Goal: Find specific page/section: Find specific page/section

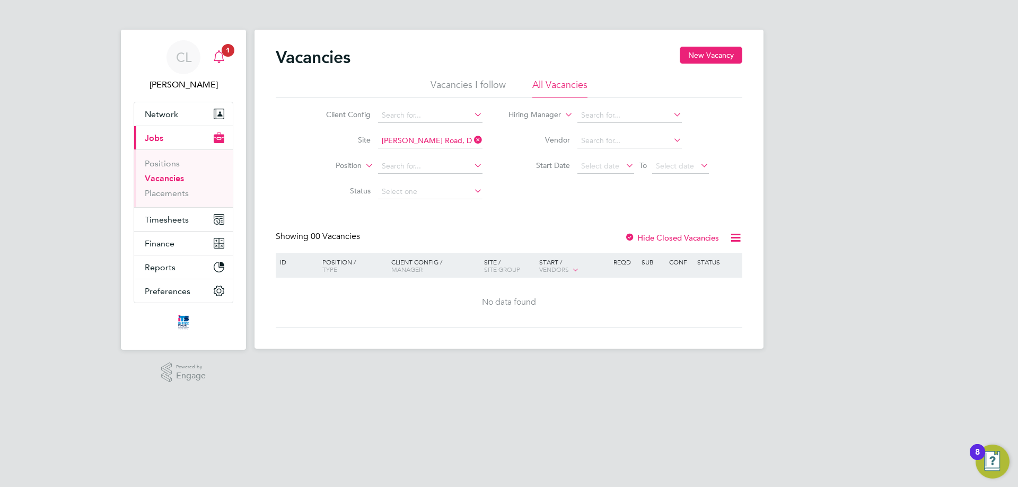
click at [223, 46] on span "1" at bounding box center [228, 50] width 13 height 13
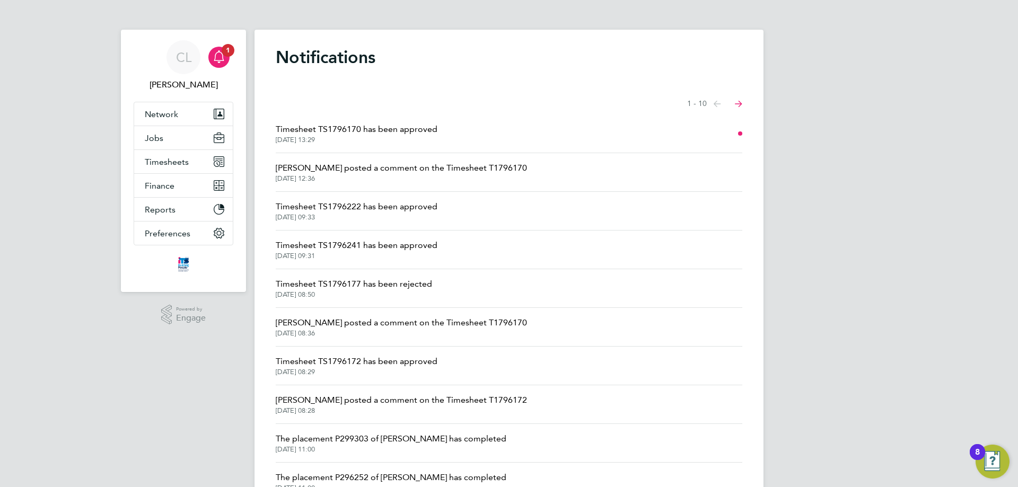
click at [391, 131] on span "Timesheet TS1796170 has been approved" at bounding box center [357, 129] width 162 height 13
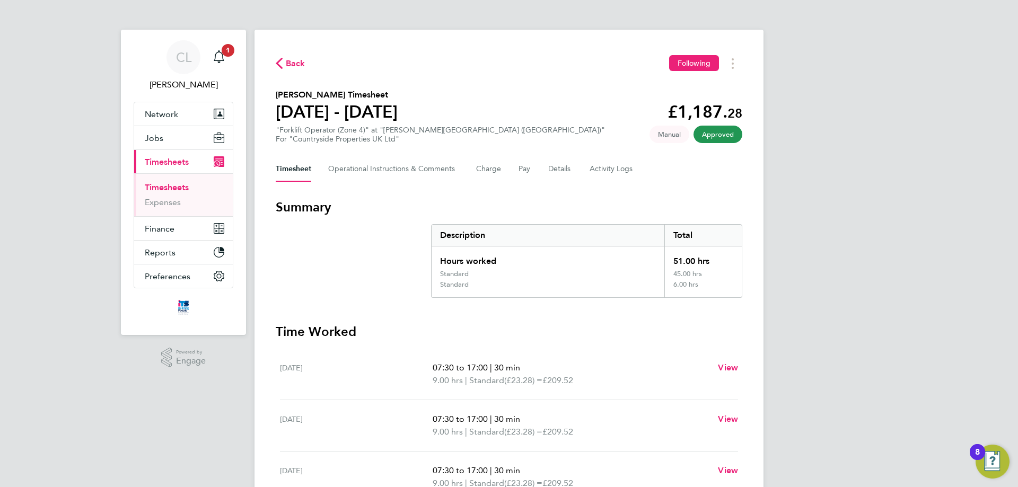
drag, startPoint x: 282, startPoint y: 59, endPoint x: 235, endPoint y: 60, distance: 47.7
click at [284, 63] on span "Back" at bounding box center [291, 63] width 30 height 10
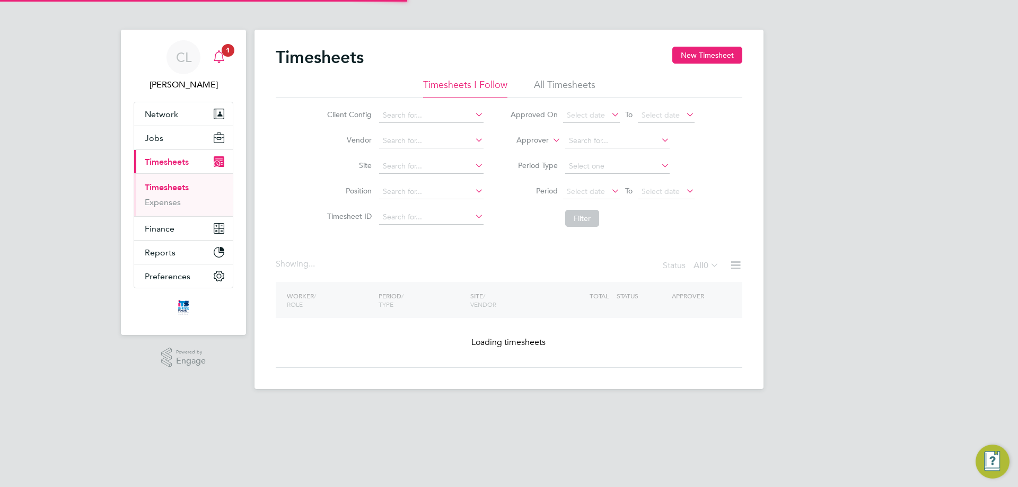
click at [216, 53] on icon "Main navigation" at bounding box center [219, 55] width 10 height 11
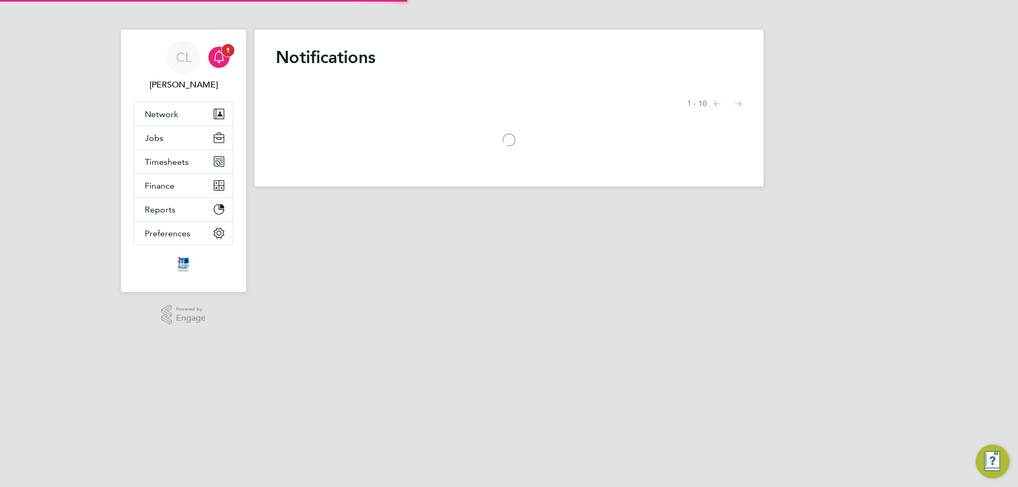
click at [217, 59] on icon "Main navigation" at bounding box center [219, 56] width 13 height 13
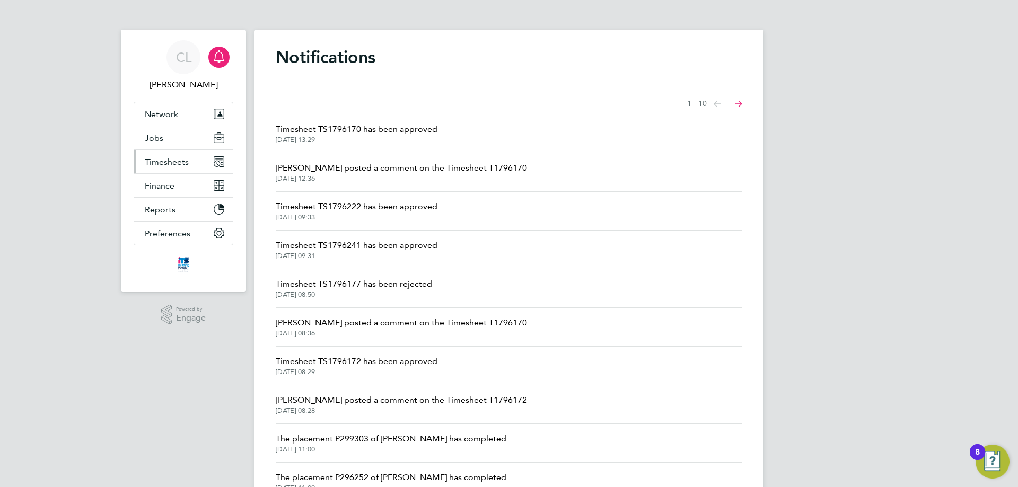
click at [183, 161] on span "Timesheets" at bounding box center [167, 162] width 44 height 10
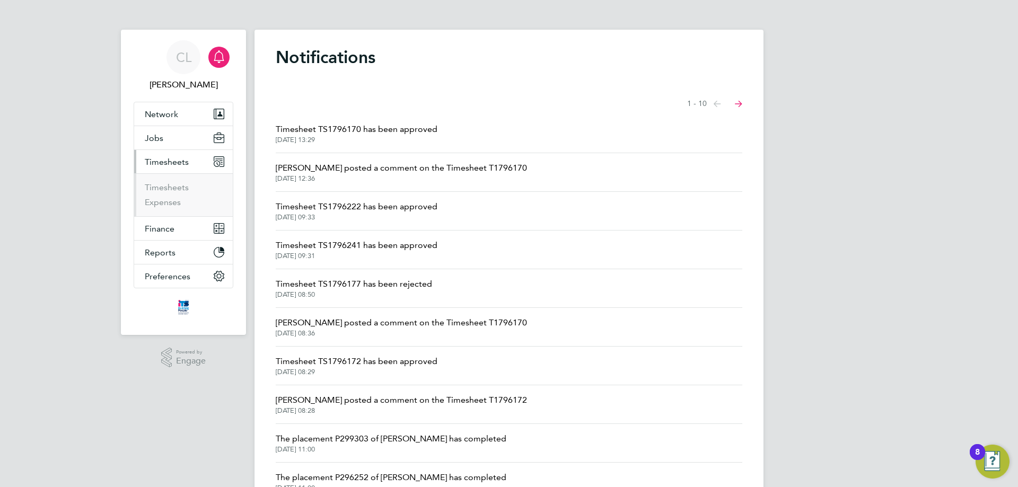
click at [178, 153] on button "Timesheets" at bounding box center [183, 161] width 99 height 23
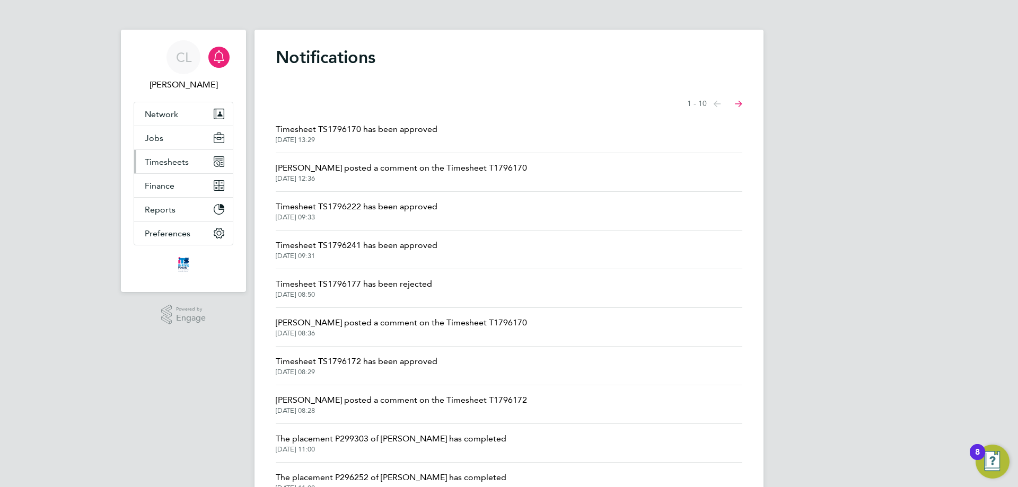
drag, startPoint x: 177, startPoint y: 158, endPoint x: 179, endPoint y: 163, distance: 5.7
click at [177, 159] on span "Timesheets" at bounding box center [167, 162] width 44 height 10
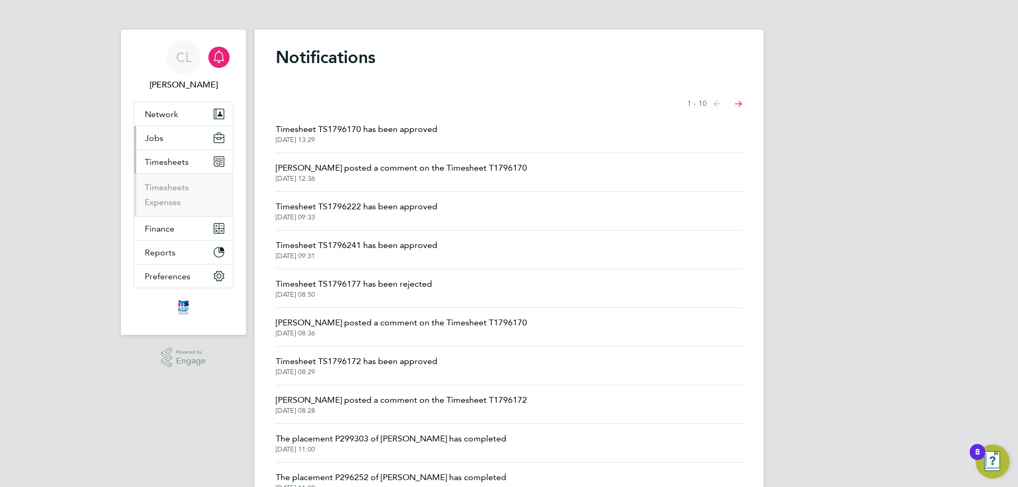
click at [179, 148] on button "Jobs" at bounding box center [183, 137] width 99 height 23
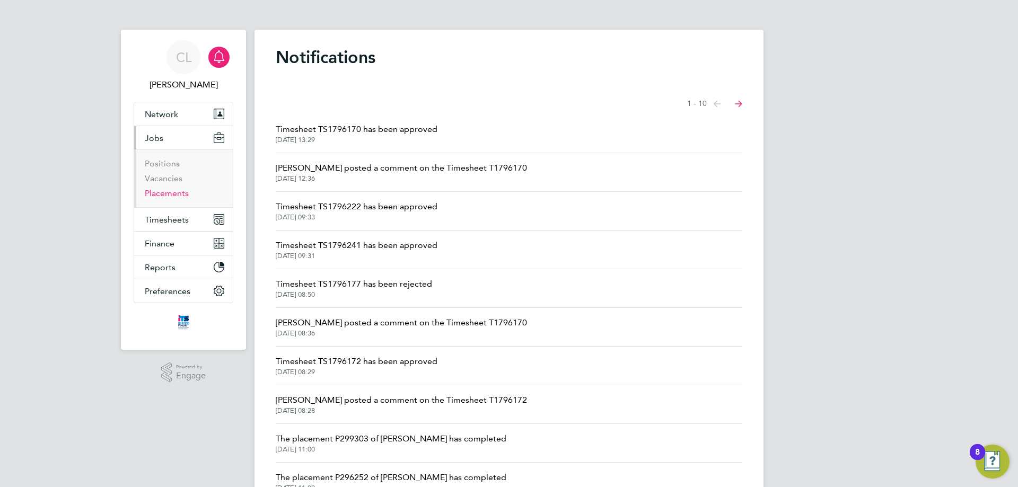
click at [174, 190] on link "Placements" at bounding box center [167, 193] width 44 height 10
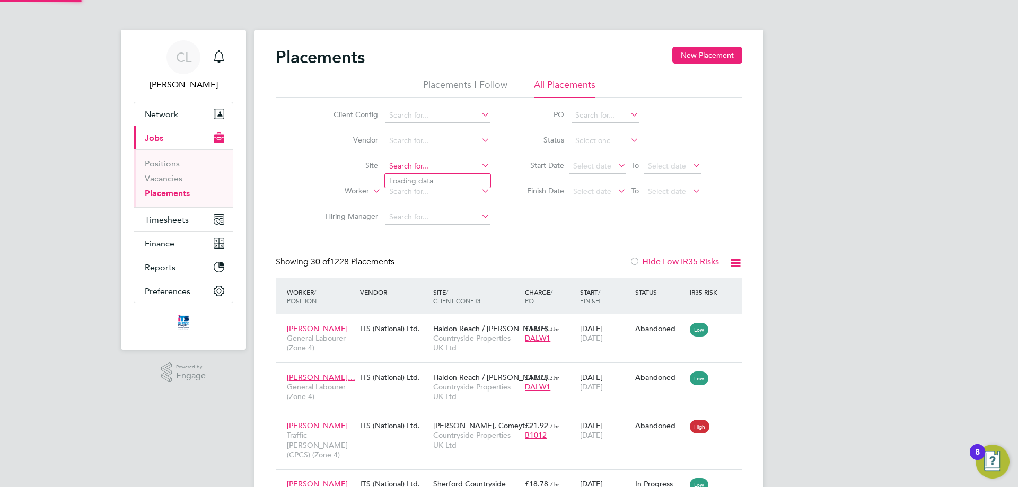
click at [411, 170] on input at bounding box center [437, 166] width 104 height 15
click at [463, 185] on li "[PERSON_NAME] all Road, Devizes" at bounding box center [448, 181] width 126 height 14
type input "[PERSON_NAME] Road, Devizes"
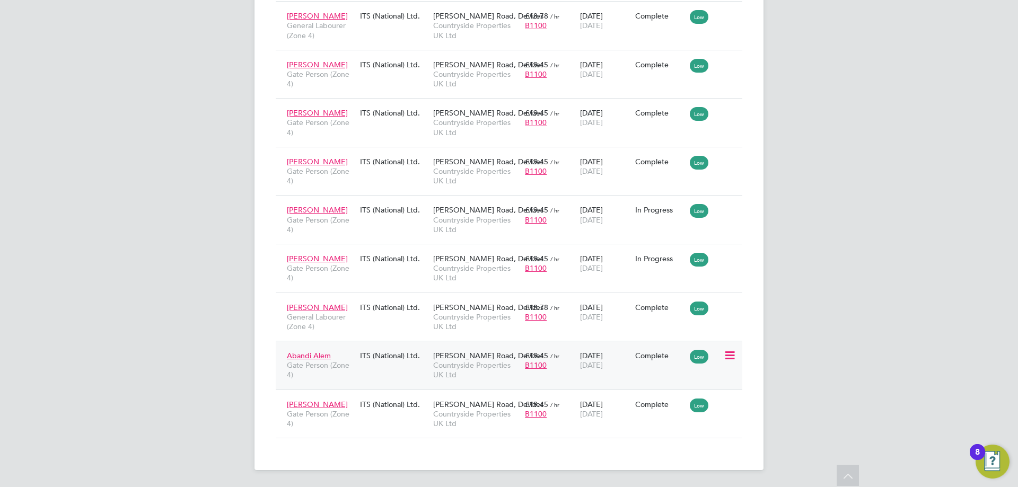
click at [643, 360] on div "Complete" at bounding box center [660, 356] width 50 height 10
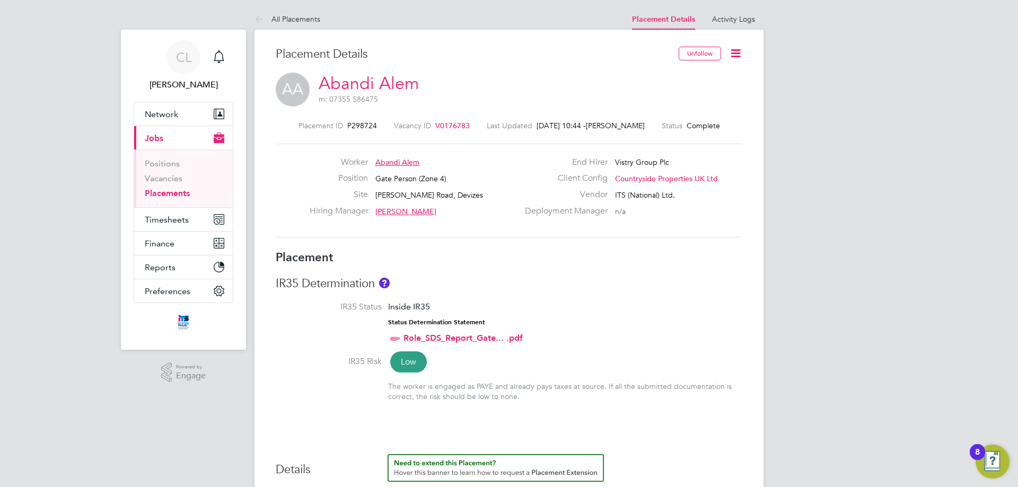
click at [378, 78] on link "Abandi Alem" at bounding box center [369, 83] width 100 height 21
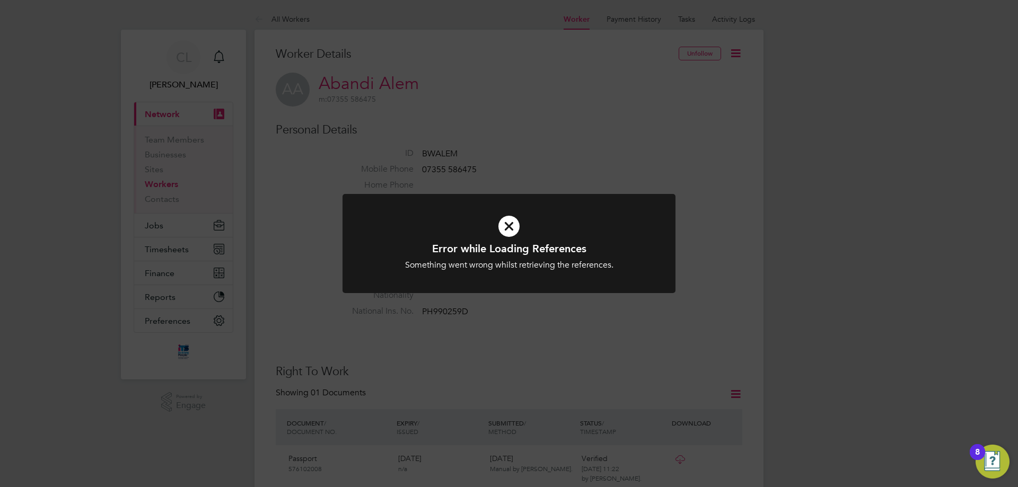
drag, startPoint x: 586, startPoint y: 247, endPoint x: 598, endPoint y: 233, distance: 18.8
click at [587, 246] on h1 "Error while Loading References" at bounding box center [509, 249] width 276 height 14
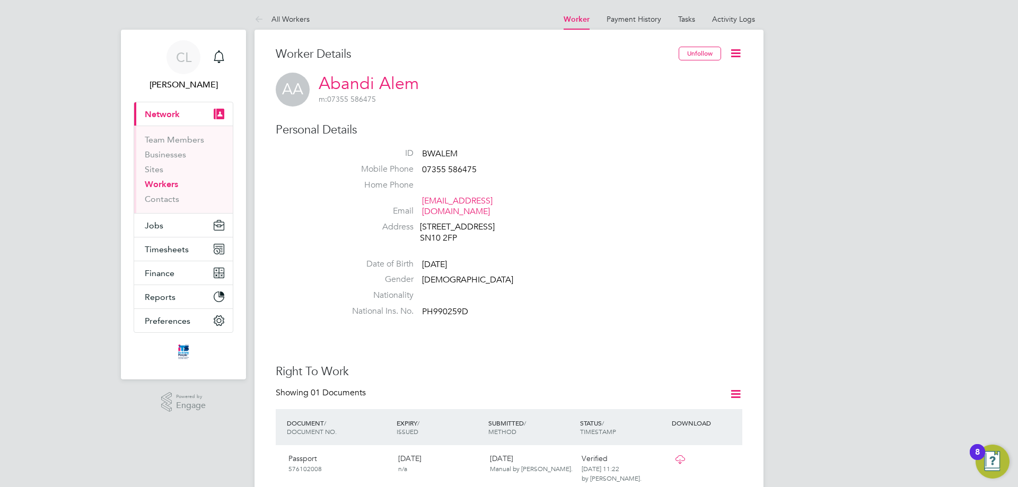
drag, startPoint x: 175, startPoint y: 183, endPoint x: 173, endPoint y: 191, distance: 8.6
click at [174, 183] on link "Workers" at bounding box center [161, 184] width 33 height 10
